Goal: Information Seeking & Learning: Learn about a topic

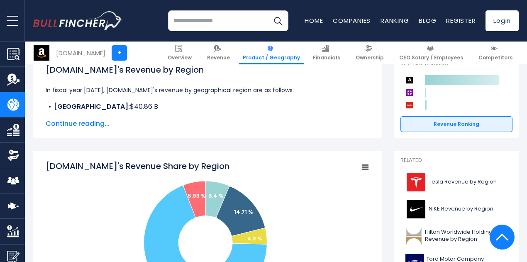
scroll to position [131, 0]
click at [81, 123] on span "Continue reading..." at bounding box center [208, 124] width 324 height 10
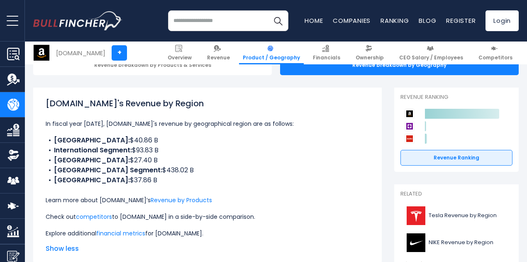
scroll to position [99, 0]
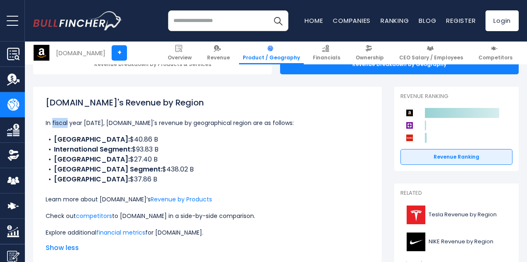
drag, startPoint x: 65, startPoint y: 121, endPoint x: 47, endPoint y: 119, distance: 18.4
click at [47, 119] on p "In fiscal year [DATE], [DOMAIN_NAME]'s revenue by geographical region are as fo…" at bounding box center [208, 123] width 324 height 10
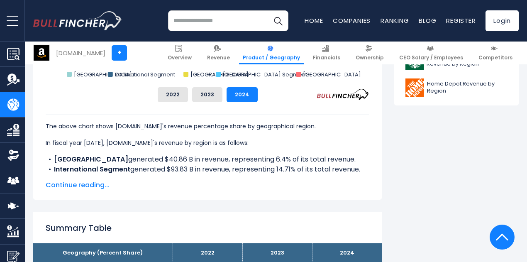
scroll to position [476, 0]
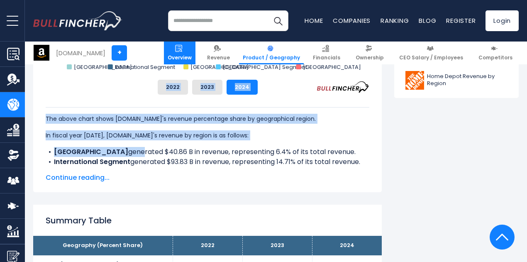
drag, startPoint x: 96, startPoint y: 146, endPoint x: 194, endPoint y: 51, distance: 136.6
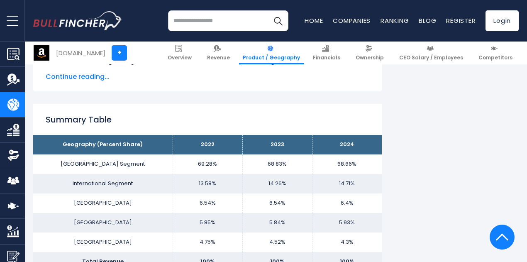
scroll to position [645, 0]
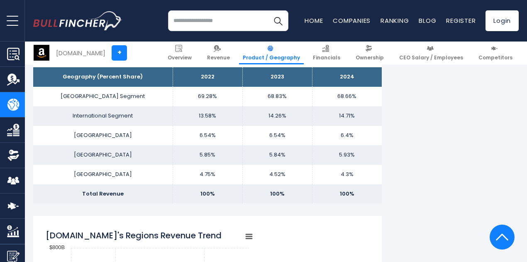
click at [98, 114] on td "International Segment" at bounding box center [103, 116] width 140 height 20
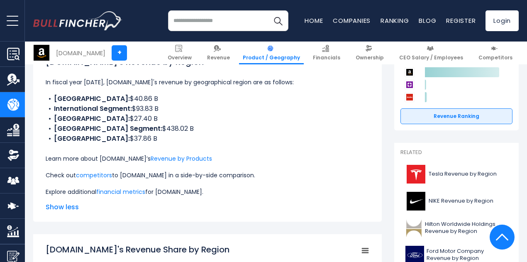
scroll to position [139, 0]
click at [103, 111] on b "International Segment:" at bounding box center [93, 109] width 78 height 10
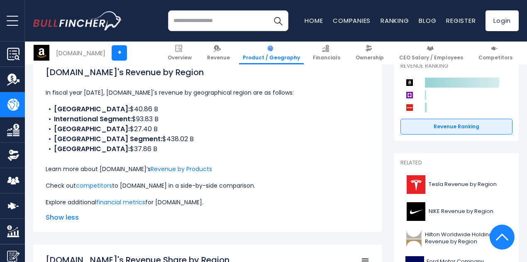
scroll to position [125, 0]
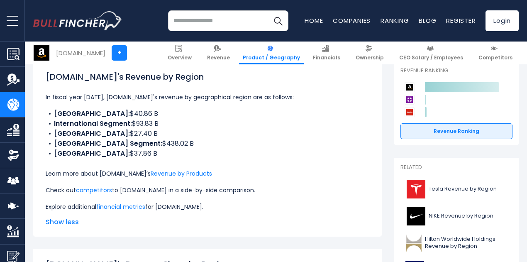
click at [136, 126] on li "International Segment: $93.83 B" at bounding box center [208, 124] width 324 height 10
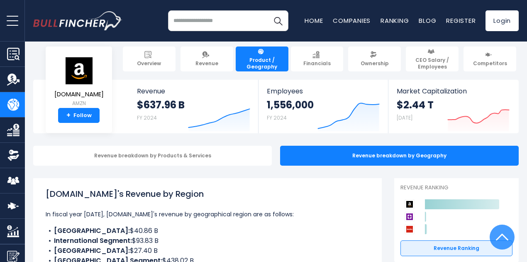
scroll to position [0, 0]
